Goal: Complete application form: Complete application form

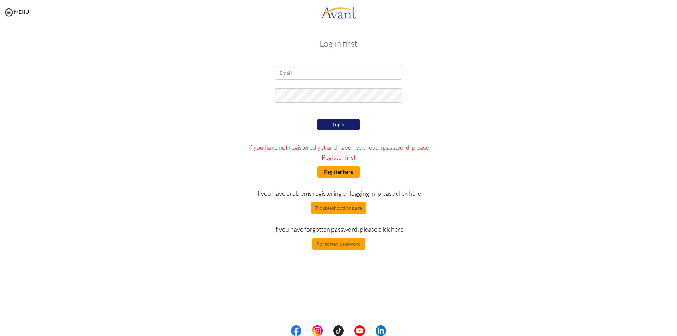
click at [331, 173] on button "Register here" at bounding box center [339, 172] width 42 height 11
click at [319, 73] on input "email" at bounding box center [338, 73] width 127 height 14
click at [346, 173] on button "Register here" at bounding box center [339, 172] width 42 height 11
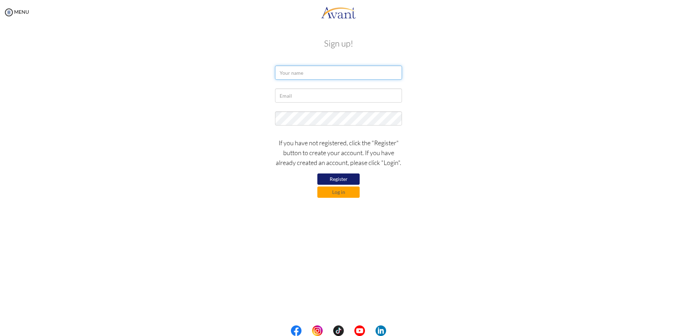
click at [309, 71] on input "text" at bounding box center [338, 73] width 127 height 14
type input "Zymer Lee"
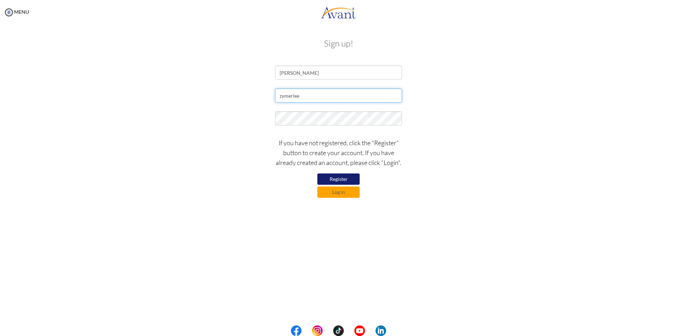
type input "[EMAIL_ADDRESS][DOMAIN_NAME]"
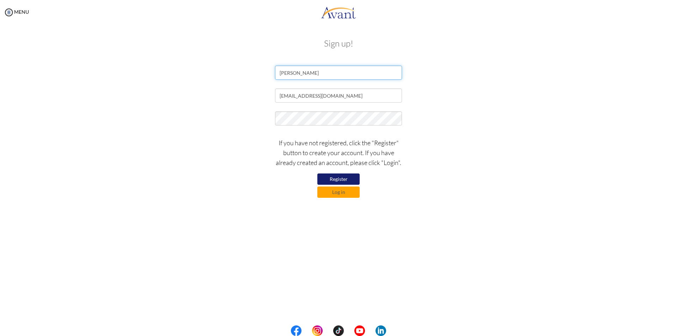
click at [309, 71] on input "Zymer Lee" at bounding box center [338, 73] width 127 height 14
type input "Zymer Lee"
click at [348, 181] on button "Register" at bounding box center [339, 179] width 42 height 11
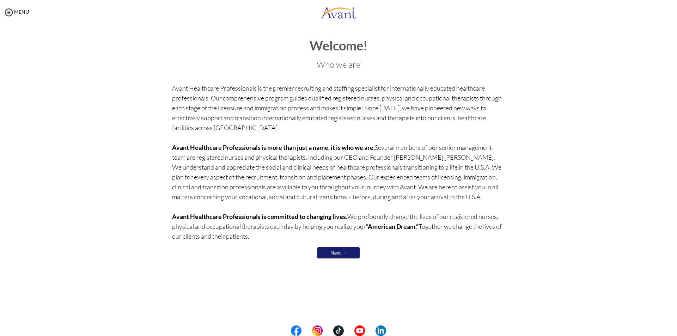
click at [354, 254] on link "Next →" at bounding box center [339, 252] width 42 height 11
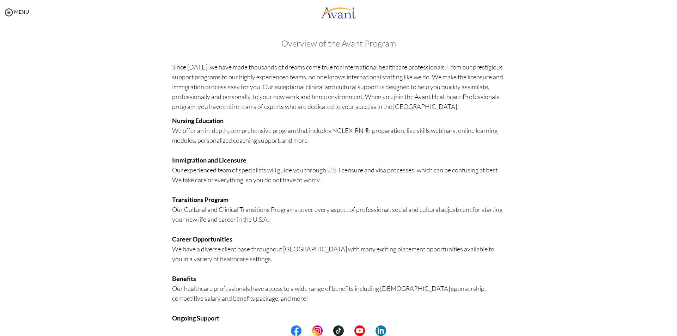
scroll to position [60, 0]
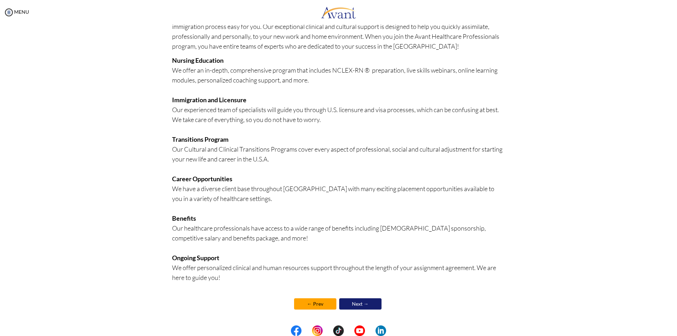
click at [351, 304] on link "Next →" at bounding box center [360, 304] width 42 height 11
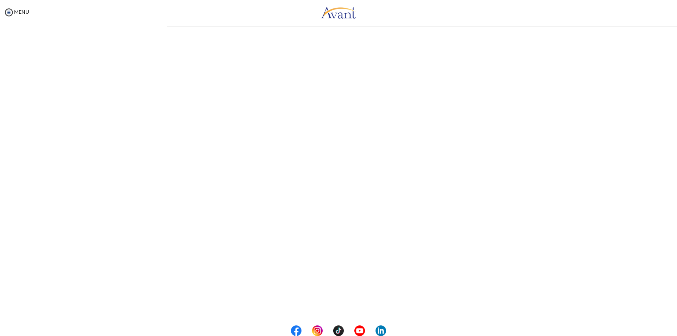
scroll to position [0, 0]
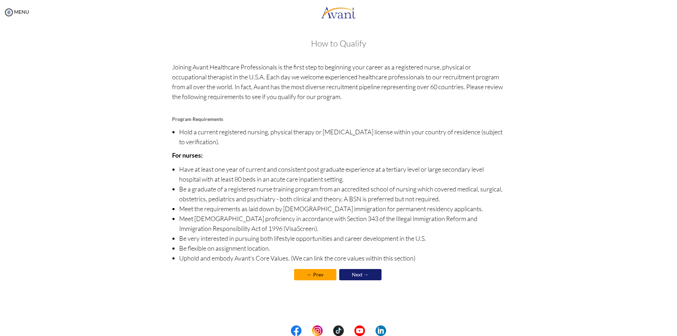
click at [355, 275] on link "Next →" at bounding box center [360, 274] width 42 height 11
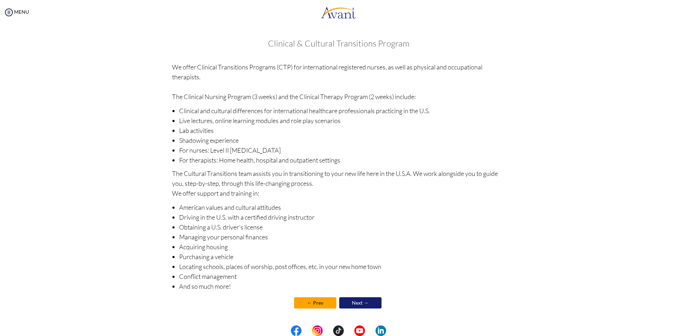
click at [310, 302] on link "← Prev" at bounding box center [315, 302] width 42 height 11
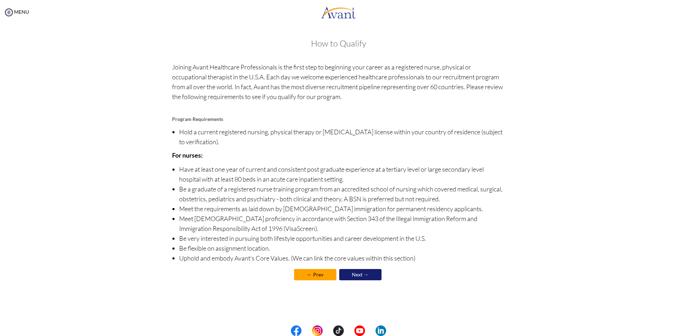
click at [363, 274] on link "Next →" at bounding box center [360, 274] width 42 height 11
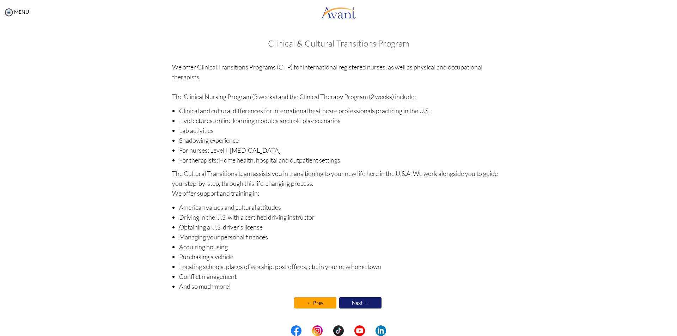
click at [355, 301] on link "Next →" at bounding box center [360, 302] width 42 height 11
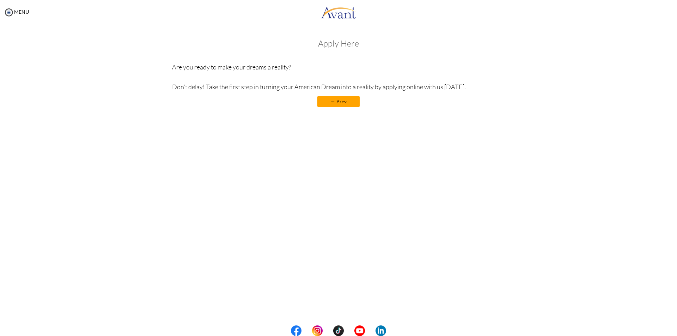
click at [346, 41] on h3 "Apply Here" at bounding box center [338, 43] width 333 height 9
click at [340, 103] on link "← Prev" at bounding box center [339, 101] width 42 height 11
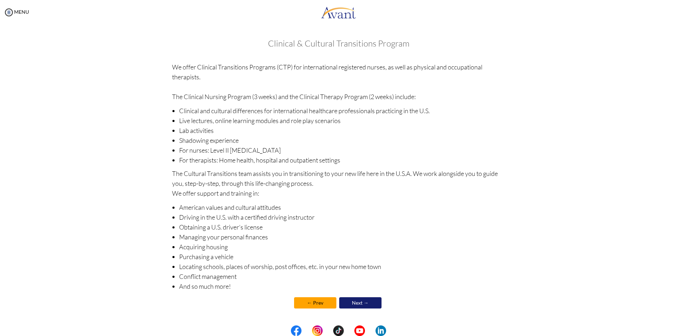
click at [365, 302] on link "Next →" at bounding box center [360, 302] width 42 height 11
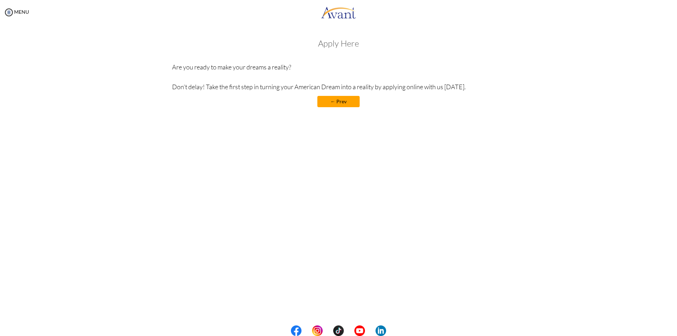
click at [331, 39] on h3 "Apply Here" at bounding box center [338, 43] width 333 height 9
click at [323, 47] on h3 "Apply Here" at bounding box center [338, 43] width 333 height 9
click at [256, 62] on p "Are you ready to make your dreams a reality? Don’t delay! Take the first step i…" at bounding box center [338, 77] width 333 height 30
click at [222, 70] on p "Are you ready to make your dreams a reality? Don’t delay! Take the first step i…" at bounding box center [338, 77] width 333 height 30
click at [306, 72] on p "Are you ready to make your dreams a reality? Don’t delay! Take the first step i…" at bounding box center [338, 77] width 333 height 30
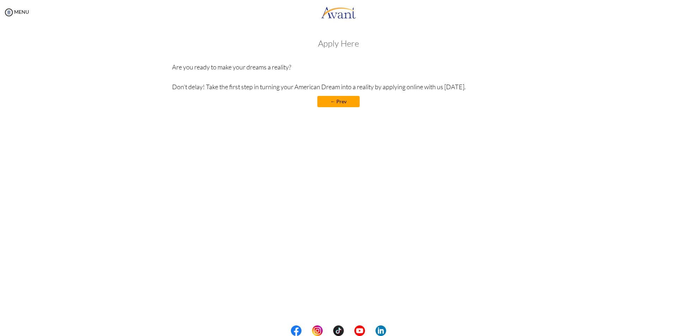
click at [322, 65] on p "Are you ready to make your dreams a reality? Don’t delay! Take the first step i…" at bounding box center [338, 77] width 333 height 30
click at [412, 64] on p "Are you ready to make your dreams a reality? Don’t delay! Take the first step i…" at bounding box center [338, 77] width 333 height 30
click at [332, 46] on h3 "Apply Here" at bounding box center [338, 43] width 333 height 9
click at [307, 44] on h3 "Apply Here" at bounding box center [338, 43] width 333 height 9
click at [9, 11] on img at bounding box center [9, 12] width 11 height 11
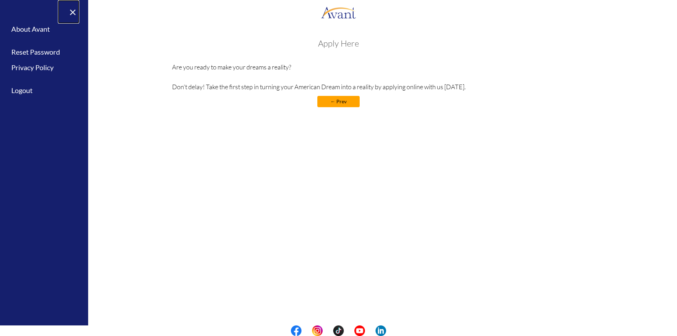
click at [71, 12] on link "×" at bounding box center [69, 12] width 22 height 24
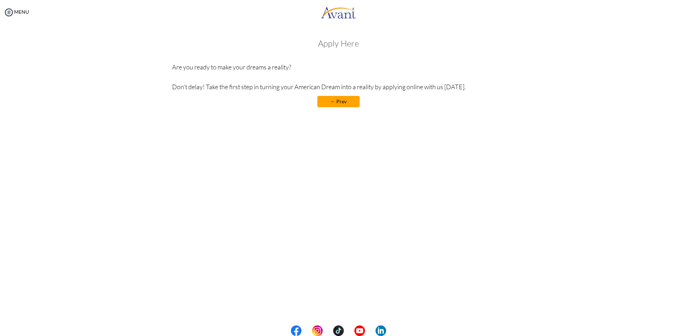
click at [342, 100] on link "← Prev" at bounding box center [339, 101] width 42 height 11
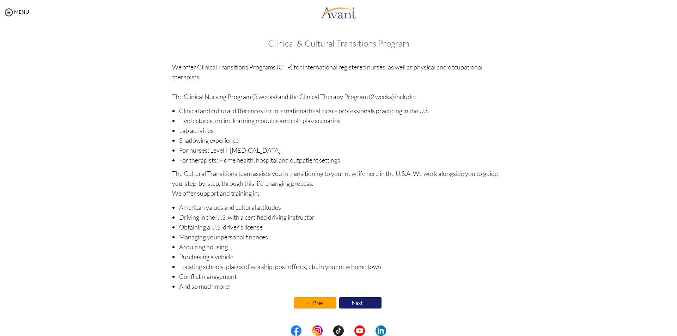
click at [310, 302] on link "← Prev" at bounding box center [315, 302] width 42 height 11
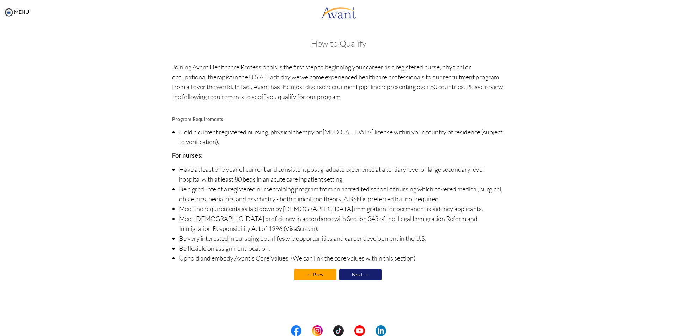
click at [322, 275] on link "← Prev" at bounding box center [315, 274] width 42 height 11
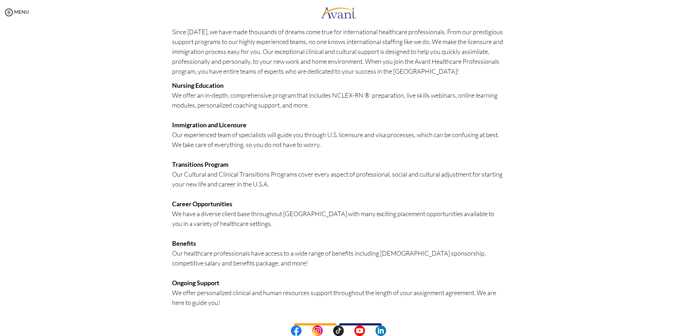
scroll to position [60, 0]
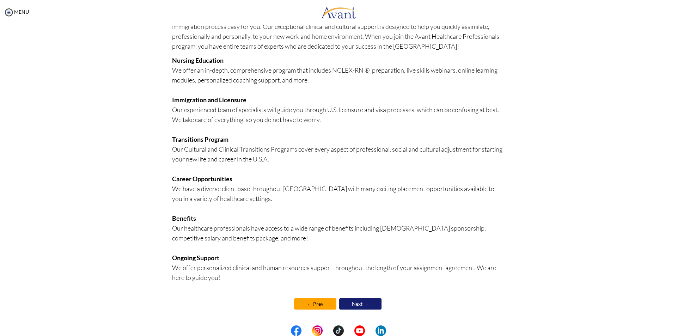
click at [360, 302] on link "Next →" at bounding box center [360, 304] width 42 height 11
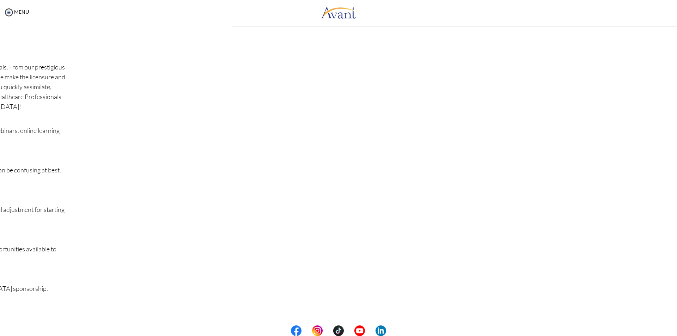
scroll to position [0, 0]
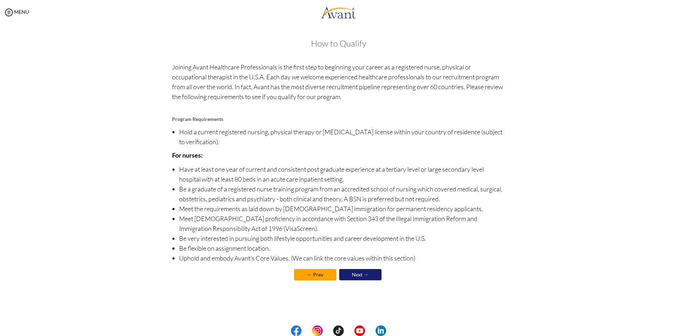
click at [363, 279] on link "Next →" at bounding box center [360, 274] width 42 height 11
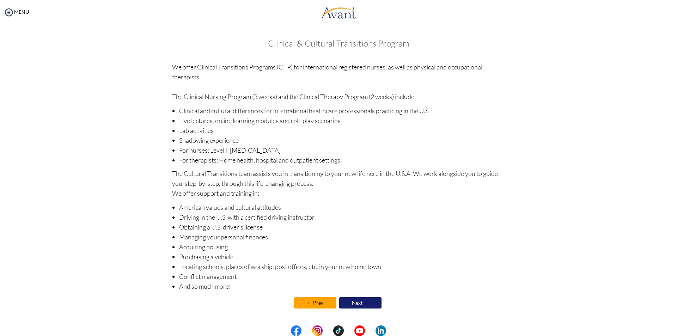
click at [347, 302] on link "Next →" at bounding box center [360, 302] width 42 height 11
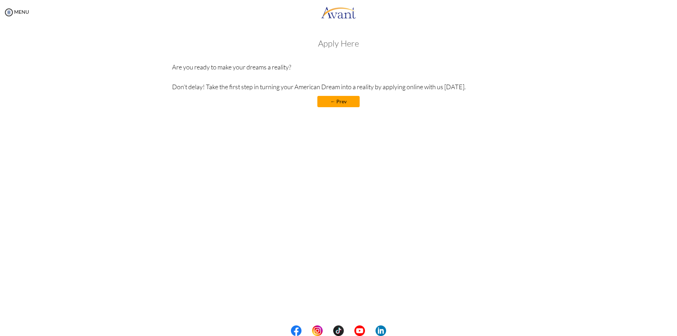
click at [342, 106] on link "← Prev" at bounding box center [339, 101] width 42 height 11
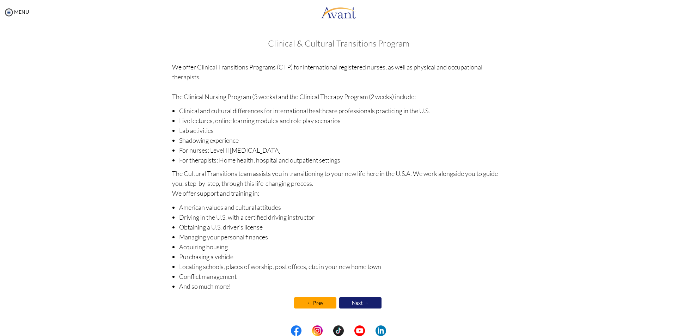
click at [358, 304] on link "Next →" at bounding box center [360, 302] width 42 height 11
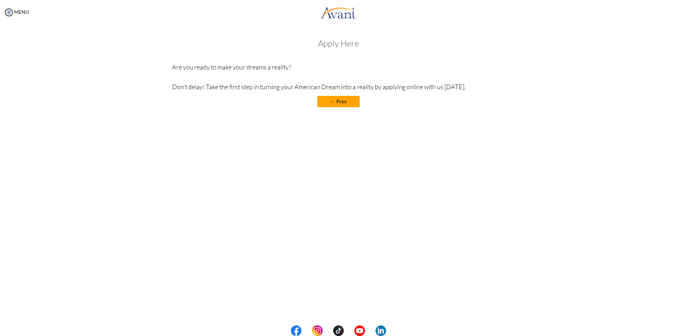
click at [339, 101] on link "← Prev" at bounding box center [339, 101] width 42 height 11
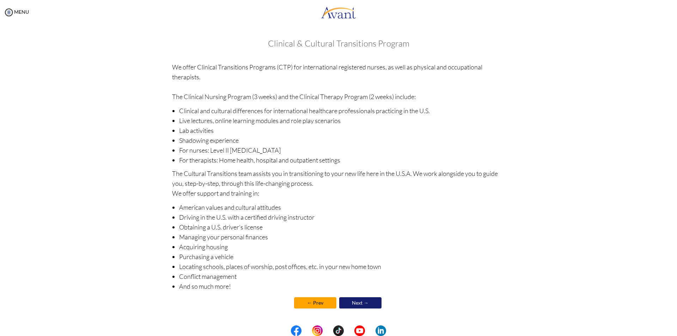
click at [351, 40] on h3 "Clinical & Cultural Transitions Program" at bounding box center [338, 43] width 333 height 9
click at [361, 308] on link "Next →" at bounding box center [360, 302] width 42 height 11
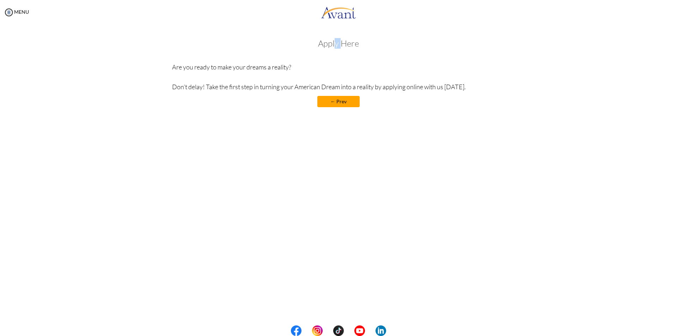
click at [340, 43] on h3 "Apply Here" at bounding box center [338, 43] width 333 height 9
click at [357, 41] on h3 "Apply Here" at bounding box center [338, 43] width 333 height 9
drag, startPoint x: 374, startPoint y: 42, endPoint x: 304, endPoint y: 42, distance: 69.9
click at [304, 42] on h3 "Apply Here" at bounding box center [338, 43] width 333 height 9
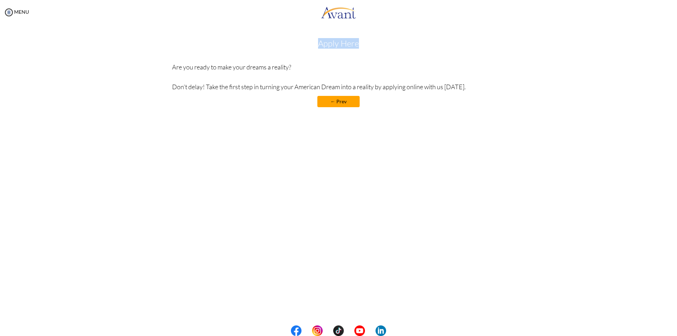
click at [357, 37] on div "Welcome! Who we are Avant Healthcare Professionals is the premier recruiting an…" at bounding box center [339, 73] width 344 height 83
click at [14, 9] on link "MENU" at bounding box center [16, 12] width 25 height 6
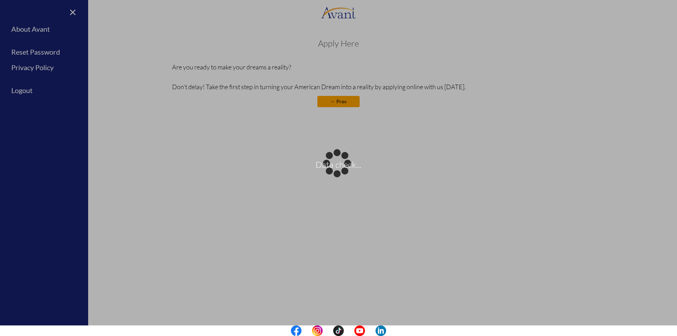
click at [334, 163] on div "Data check..." at bounding box center [339, 168] width 10 height 10
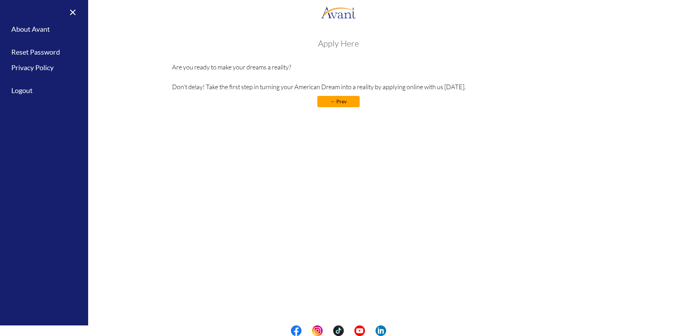
click at [273, 137] on div "Welcome! Who we are Avant Healthcare Professionals is the premier recruiting an…" at bounding box center [338, 91] width 663 height 118
click at [24, 86] on link "Logout" at bounding box center [44, 91] width 88 height 16
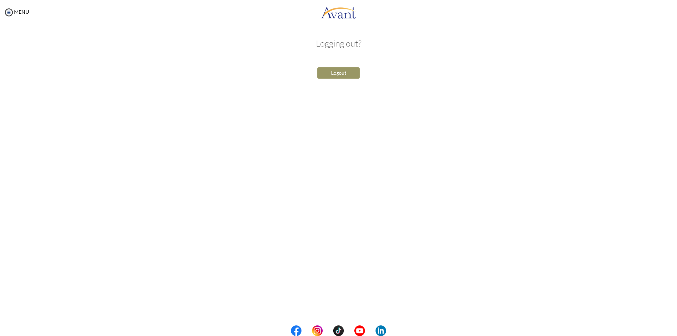
click at [338, 73] on button "Logout" at bounding box center [339, 72] width 42 height 11
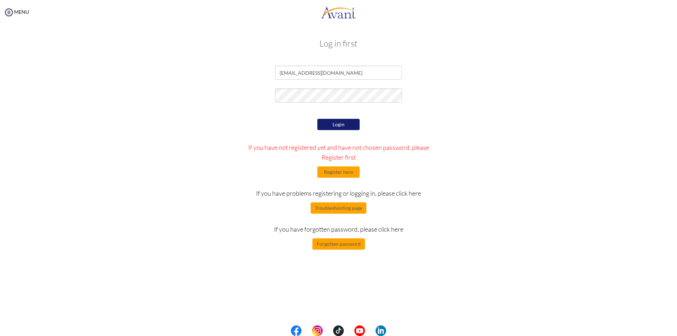
click at [337, 122] on button "Login" at bounding box center [339, 124] width 42 height 11
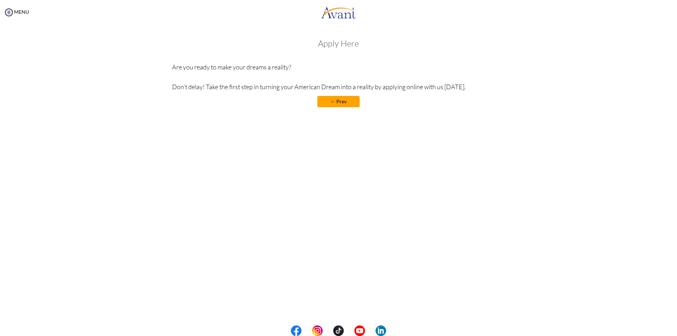
click at [340, 48] on div "Apply Here Are you ready to make your dreams a reality? Don’t delay! Take the f…" at bounding box center [338, 77] width 333 height 76
drag, startPoint x: 340, startPoint y: 43, endPoint x: 152, endPoint y: 19, distance: 190.2
click at [340, 43] on h3 "Apply Here" at bounding box center [338, 43] width 333 height 9
click at [12, 11] on img at bounding box center [9, 12] width 11 height 11
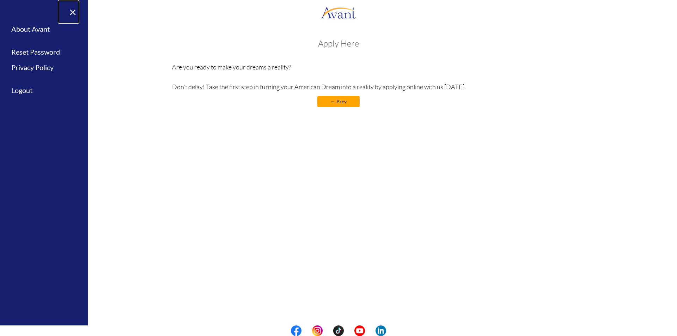
click at [72, 6] on link "×" at bounding box center [69, 12] width 22 height 24
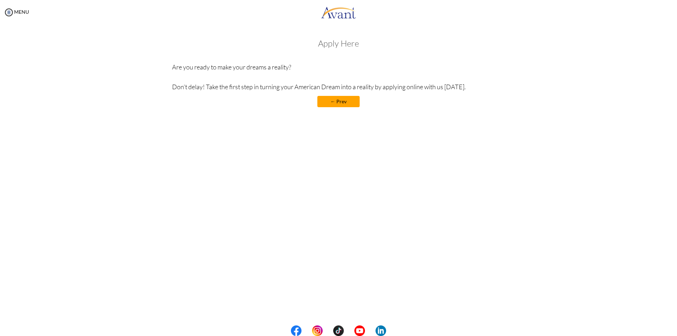
click at [365, 87] on p "Are you ready to make your dreams a reality? Don’t delay! Take the first step i…" at bounding box center [338, 77] width 333 height 30
click at [504, 92] on div "Apply Here Are you ready to make your dreams a reality? Don’t delay! Take the f…" at bounding box center [338, 77] width 333 height 76
click at [18, 15] on div "MENU" at bounding box center [14, 168] width 29 height 336
click at [17, 11] on link "MENU" at bounding box center [16, 12] width 25 height 6
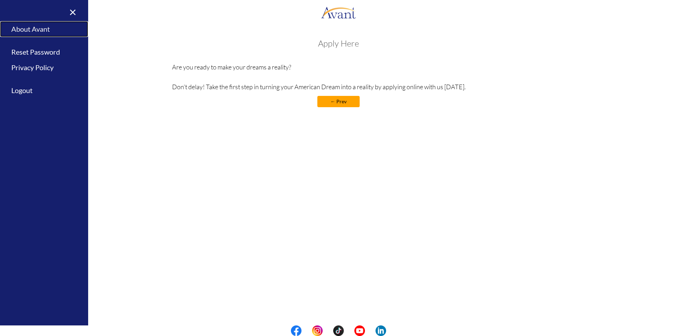
click at [34, 25] on link "About Avant" at bounding box center [44, 29] width 88 height 16
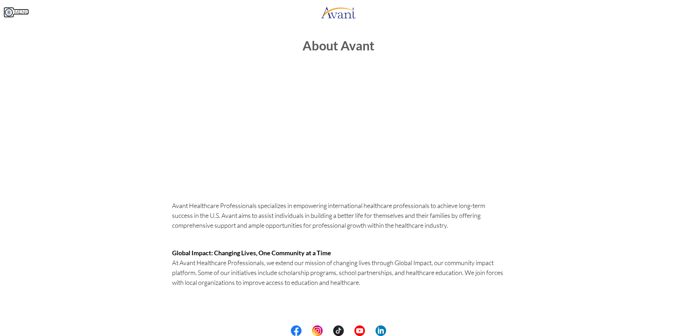
click at [11, 12] on img at bounding box center [9, 12] width 11 height 11
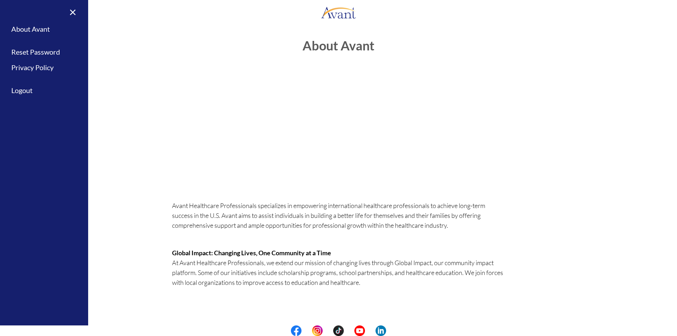
click at [156, 139] on body "Maintenance break. Please come back in 2 hours. MENU My Status What is the next…" at bounding box center [338, 168] width 677 height 336
